Goal: Information Seeking & Learning: Understand process/instructions

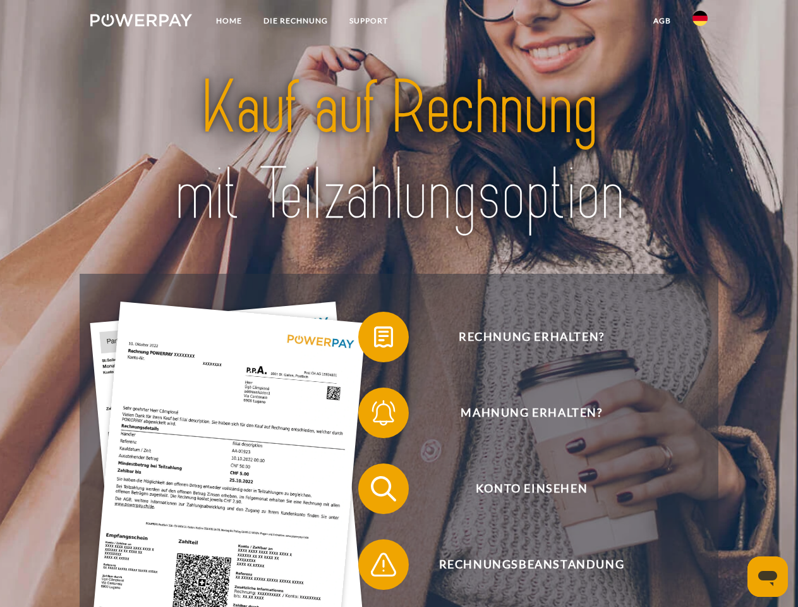
click at [141, 22] on img at bounding box center [141, 20] width 102 height 13
click at [700, 22] on img at bounding box center [700, 18] width 15 height 15
click at [662, 21] on link "agb" at bounding box center [662, 20] width 39 height 23
click at [374, 339] on span at bounding box center [364, 336] width 63 height 63
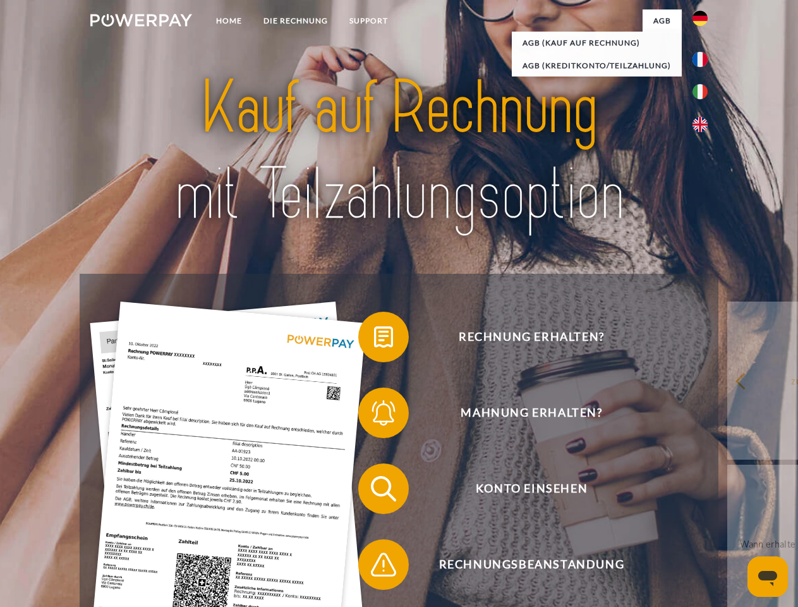
click at [374, 415] on span at bounding box center [364, 412] width 63 height 63
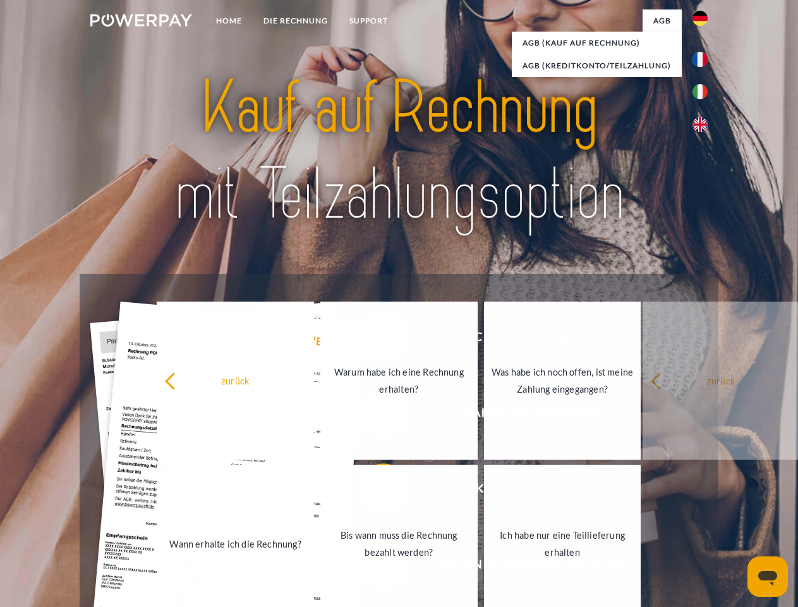
click at [374, 491] on link "Bis wann muss die Rechnung bezahlt werden?" at bounding box center [398, 544] width 157 height 158
click at [374, 567] on span at bounding box center [364, 564] width 63 height 63
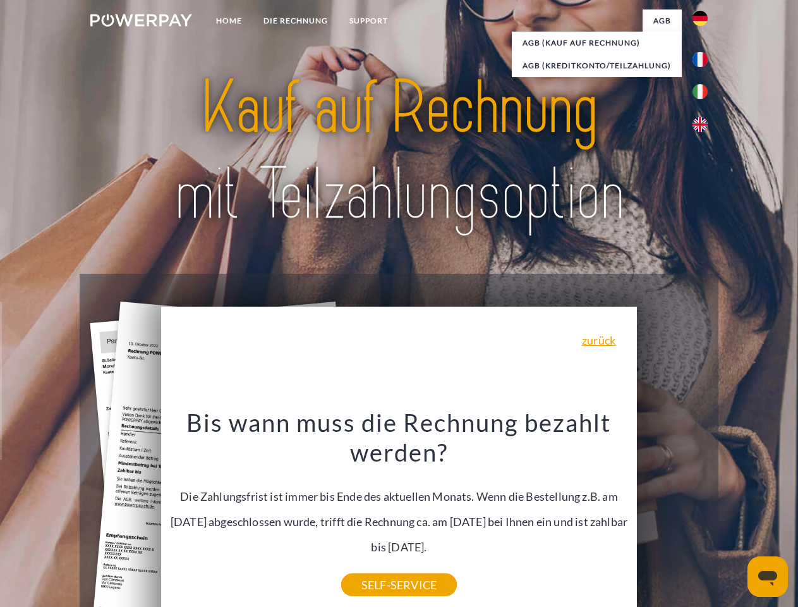
click at [768, 576] on icon "Messaging-Fenster öffnen" at bounding box center [768, 578] width 19 height 15
